Goal: Use online tool/utility: Utilize a website feature to perform a specific function

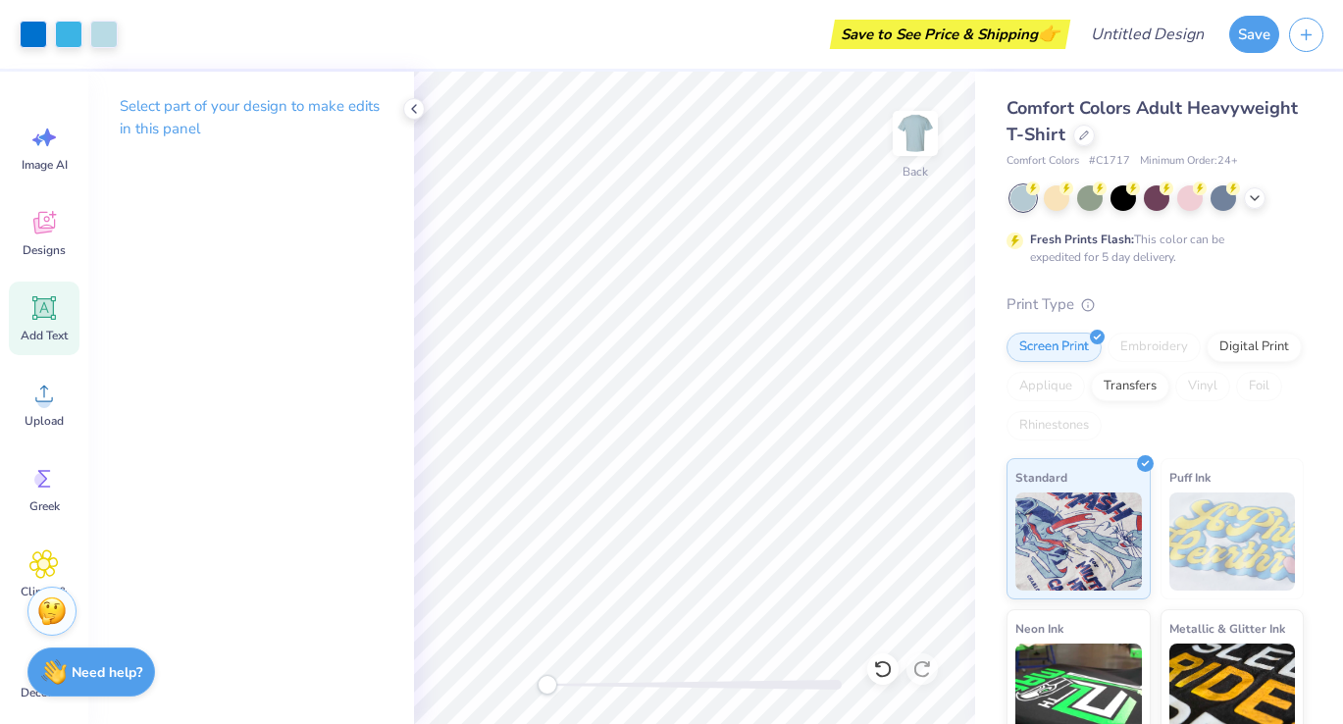
click at [65, 331] on span "Add Text" at bounding box center [44, 336] width 47 height 16
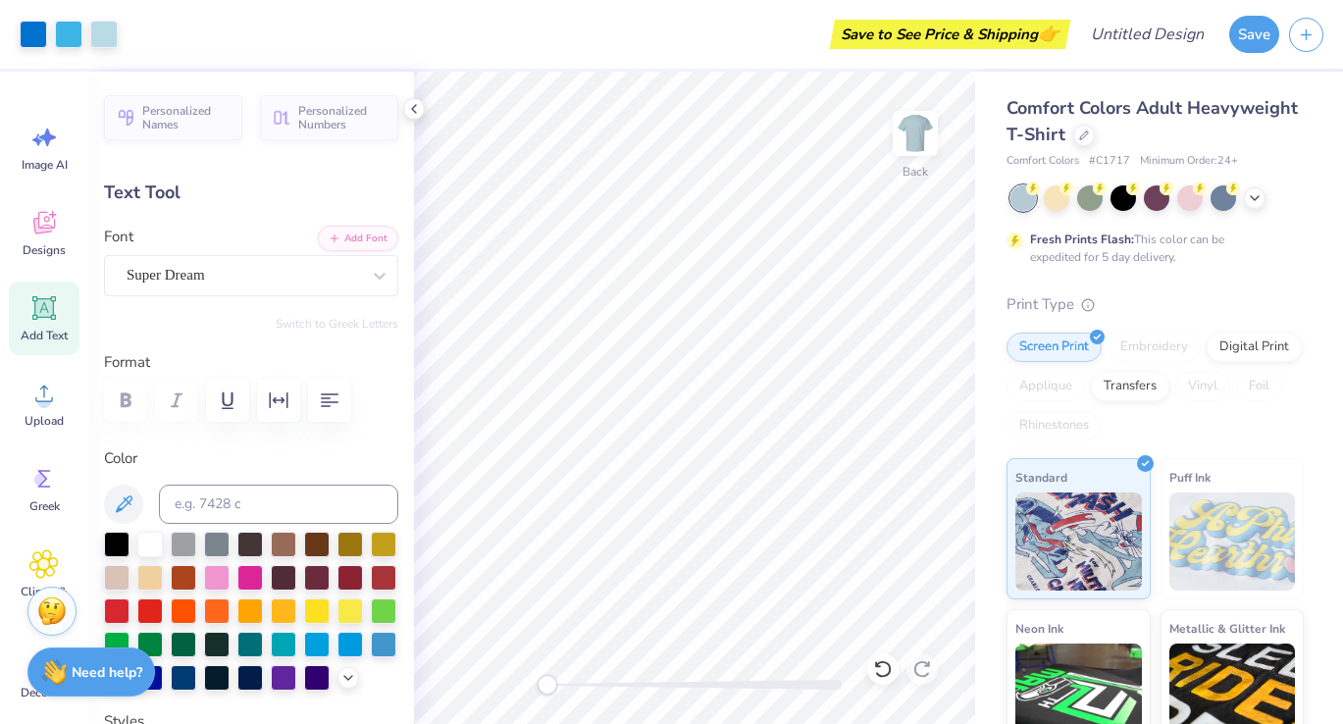
type input "8.05"
type input "7.67"
type input "3.39"
type input "-15.1"
type input "4.74"
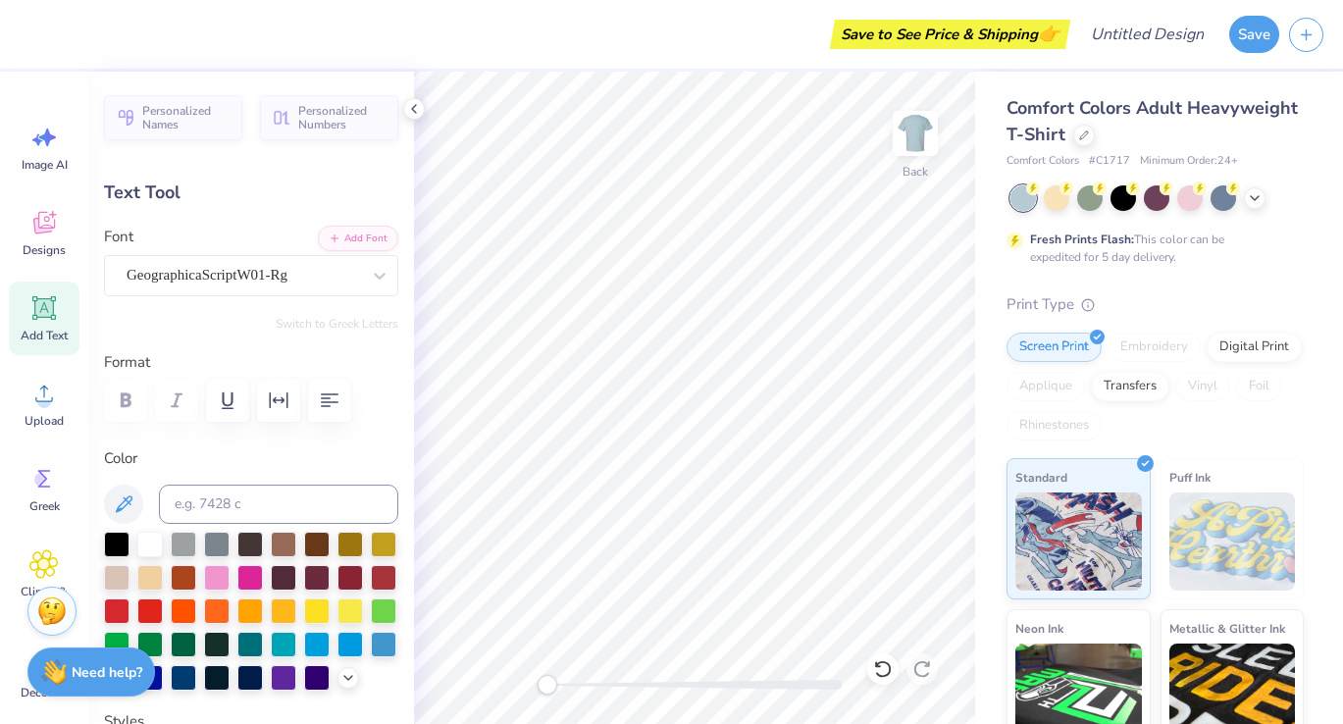
type input "3.01"
type input "2.50"
type input "0.0"
type input "3.24"
type input "1.35"
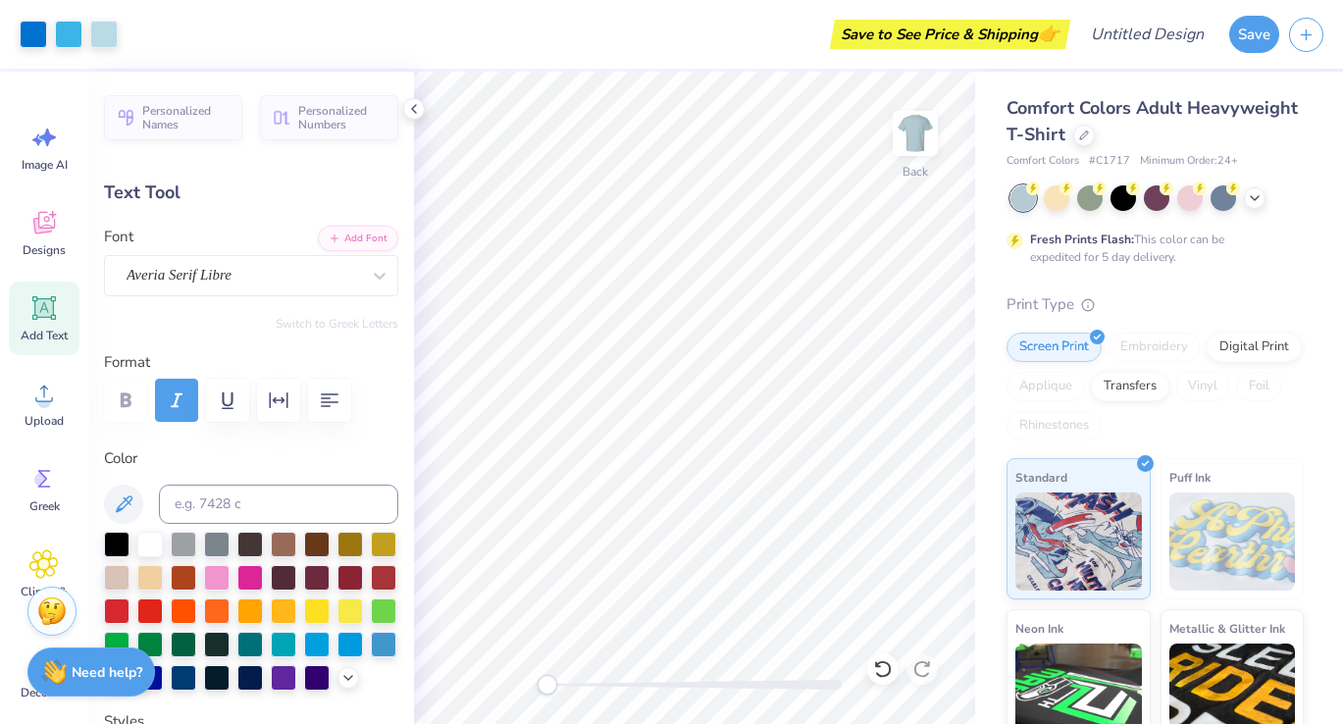
type input "7.93"
type input "-15.0"
type input "8.05"
type input "7.67"
type input "3.00"
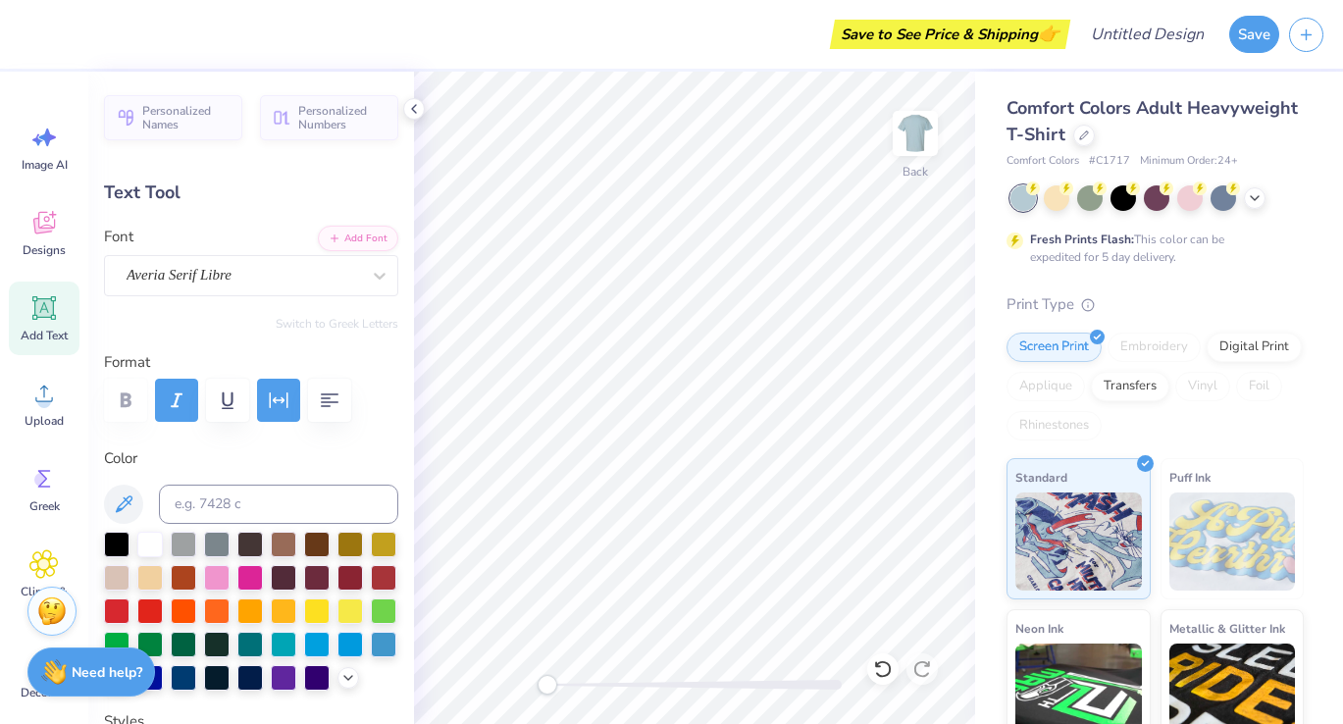
type input "-15.1"
type textarea "ursuline"
type input "4.74"
type input "3.01"
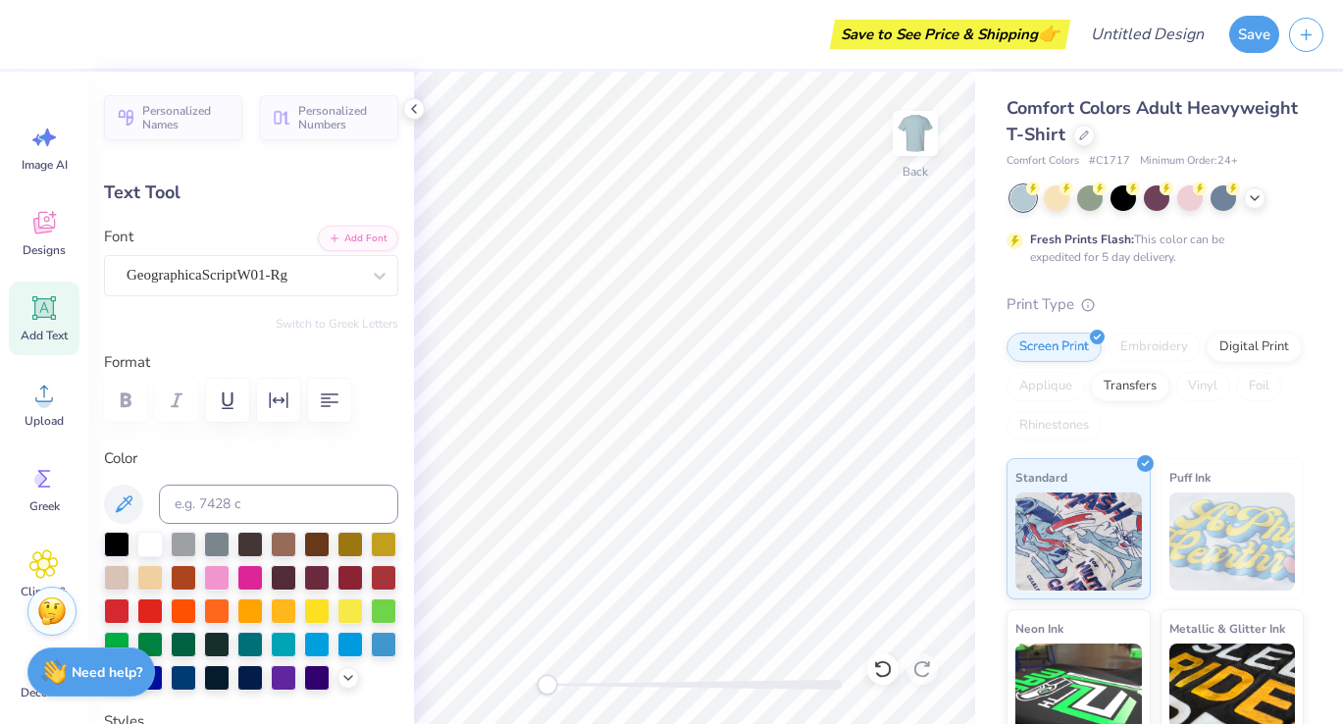
type input "2.40"
type input "23.7"
type textarea "tennis"
type input "12.92"
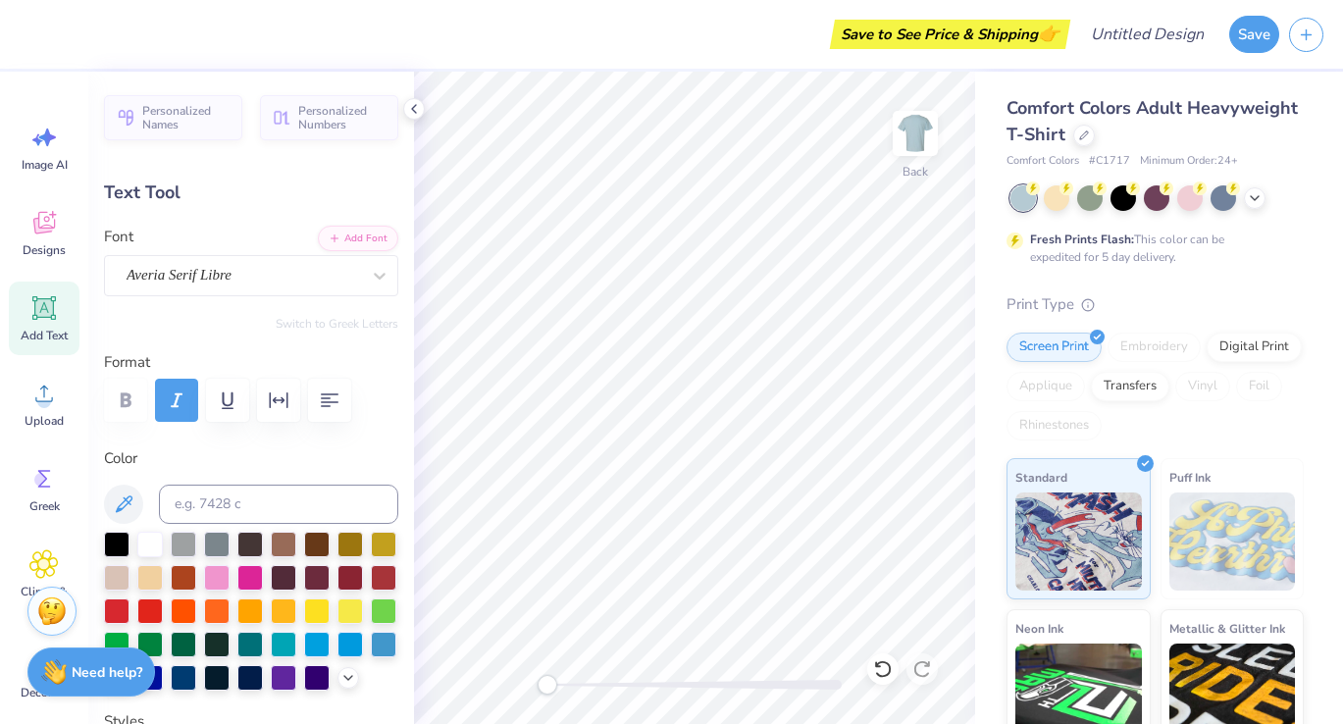
type input "5.53"
type input "4.30"
type input "-15.1"
type input "3.24"
type input "1.35"
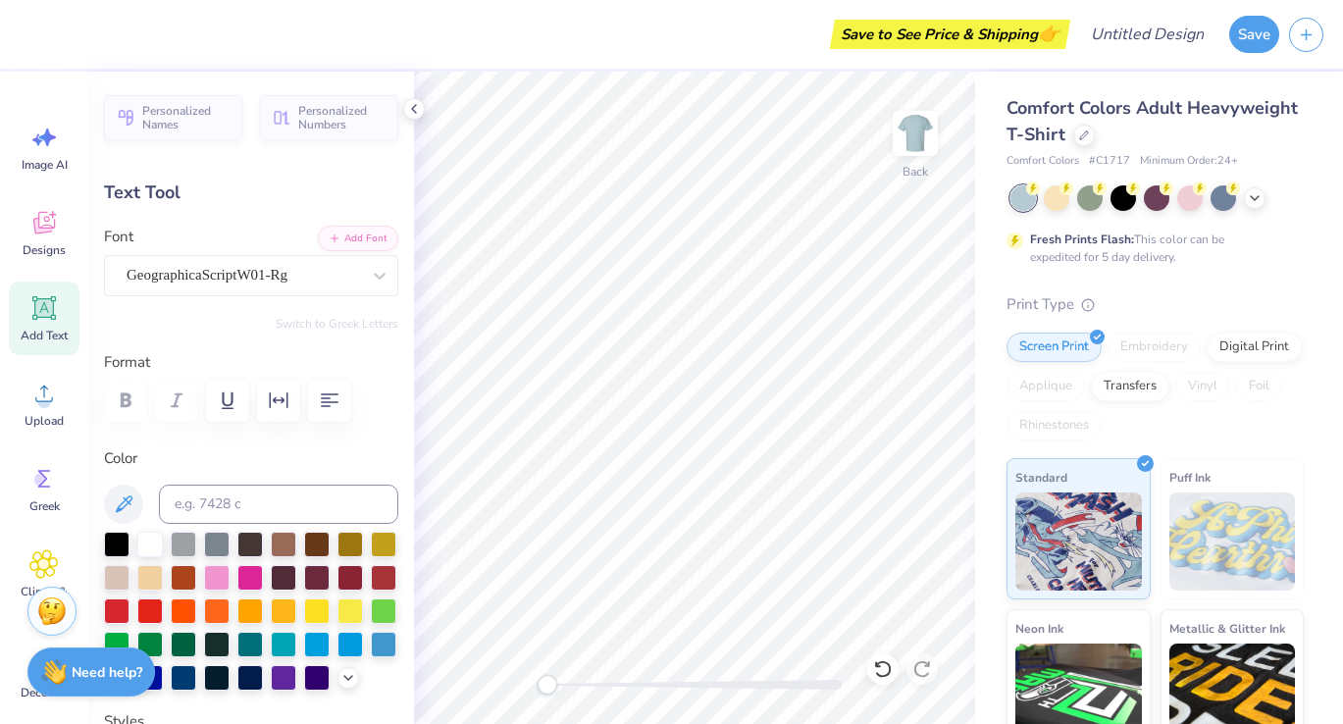
type input "7.93"
type input "-15.0"
type textarea "EST.2025"
type input "0.0"
